Goal: Find specific page/section: Find specific page/section

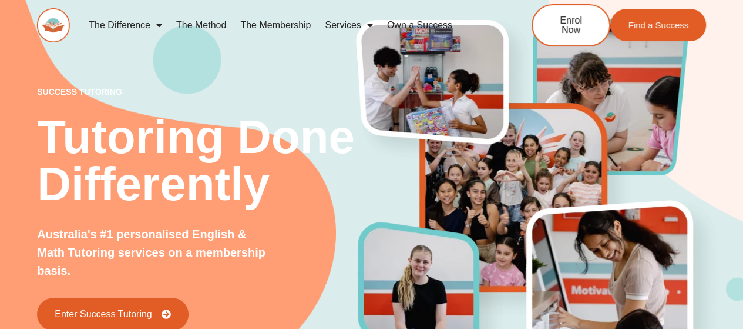
click at [146, 24] on link "The Difference" at bounding box center [126, 25] width 88 height 27
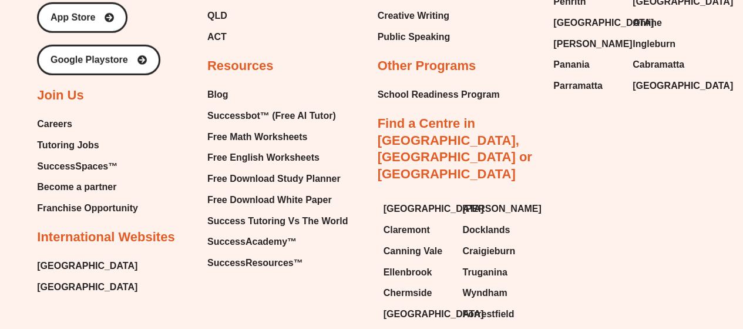
scroll to position [3996, 0]
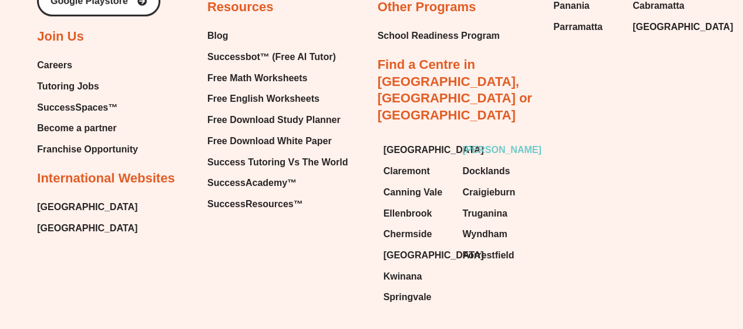
click at [472, 141] on span "[PERSON_NAME]" at bounding box center [502, 150] width 79 height 18
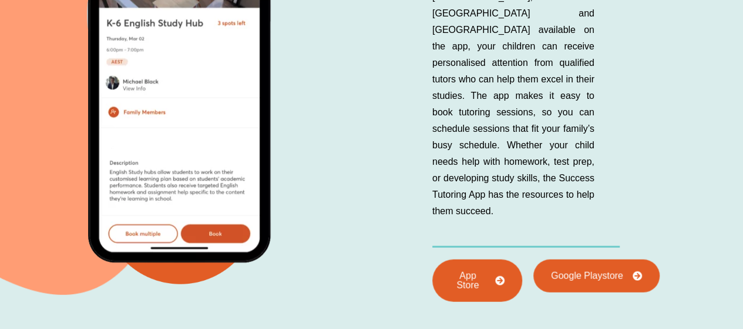
scroll to position [5974, 0]
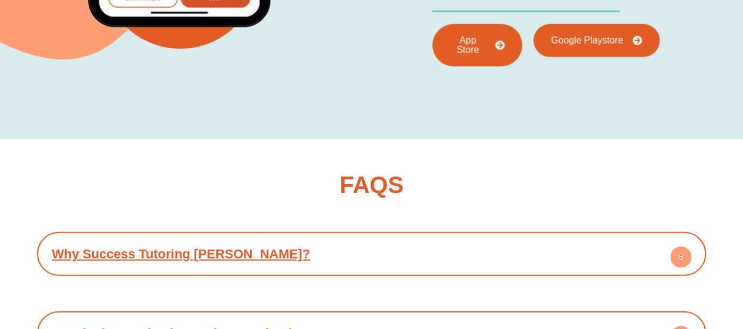
click at [679, 246] on circle at bounding box center [681, 256] width 21 height 21
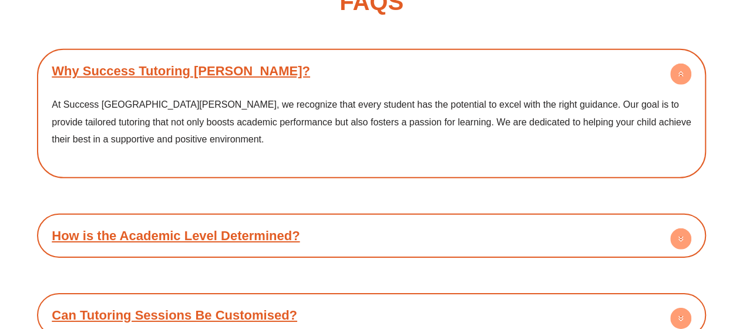
scroll to position [6209, 0]
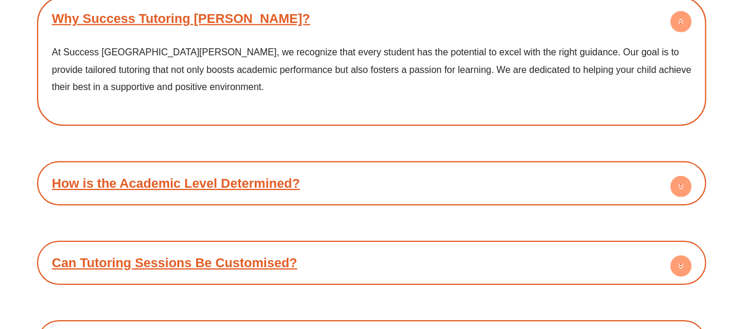
click at [681, 186] on icon at bounding box center [681, 187] width 4 height 2
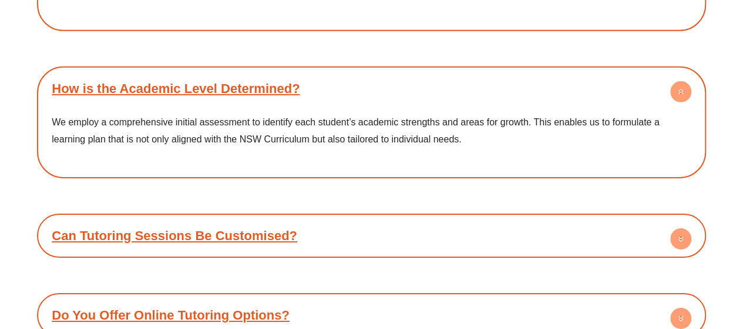
scroll to position [6327, 0]
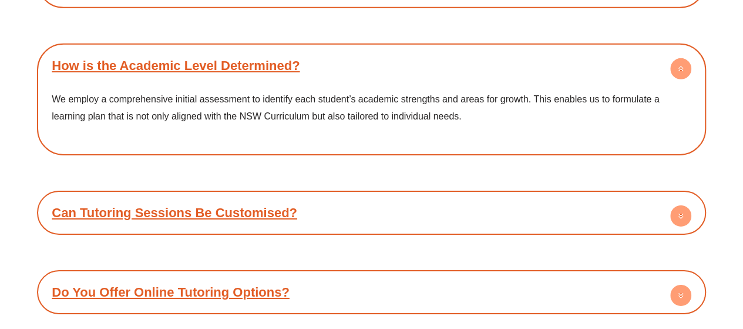
click at [674, 205] on circle at bounding box center [681, 215] width 21 height 21
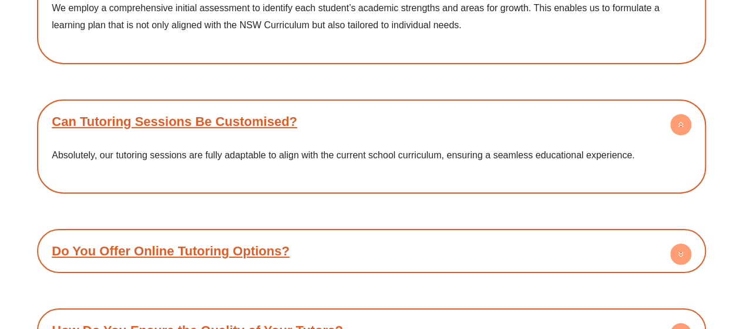
scroll to position [6445, 0]
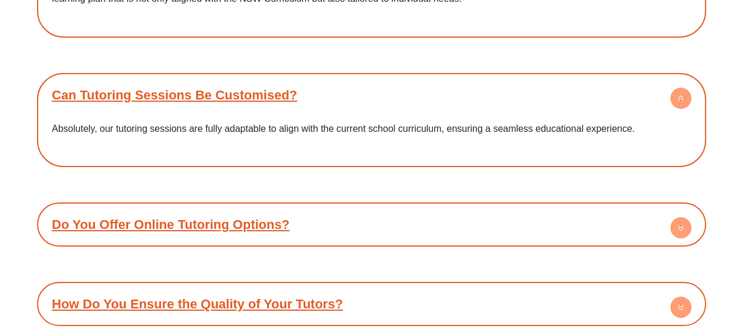
click at [682, 226] on icon at bounding box center [681, 227] width 4 height 2
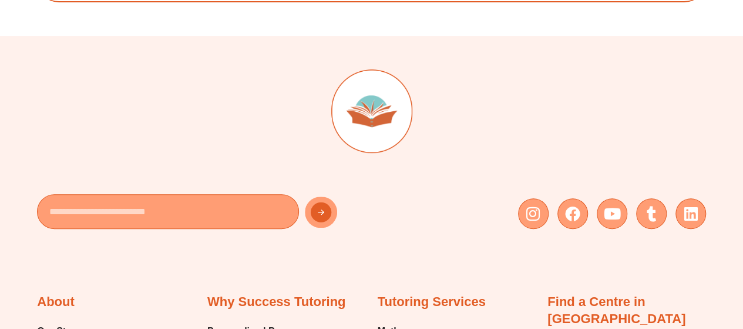
scroll to position [7091, 0]
